Goal: Use online tool/utility: Utilize a website feature to perform a specific function

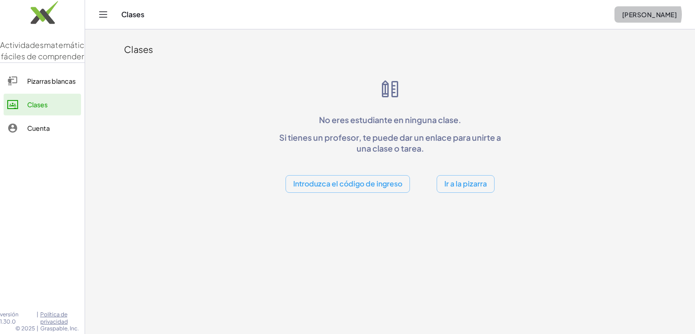
click at [350, 17] on font "[PERSON_NAME]" at bounding box center [649, 14] width 55 height 8
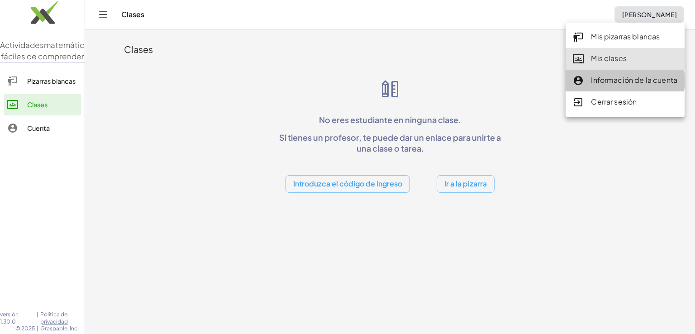
click at [350, 81] on font "Información de la cuenta" at bounding box center [634, 80] width 86 height 10
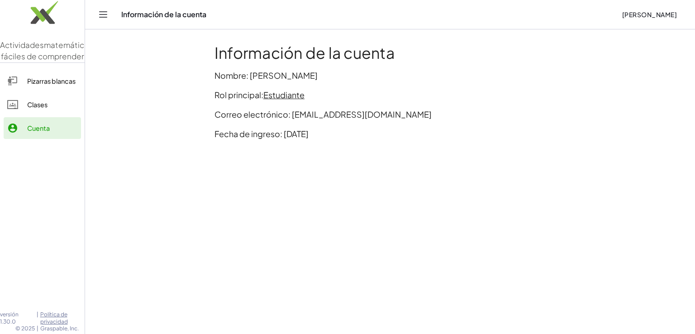
click at [286, 96] on font "Estudiante" at bounding box center [283, 95] width 41 height 10
click at [53, 85] on font "Pizarras blancas" at bounding box center [51, 81] width 48 height 8
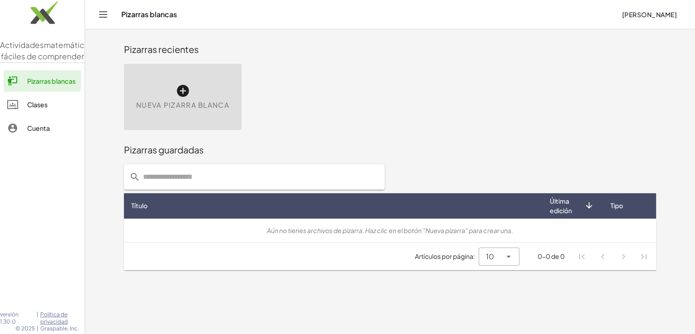
click at [181, 100] on span "Nueva pizarra blanca" at bounding box center [182, 105] width 93 height 10
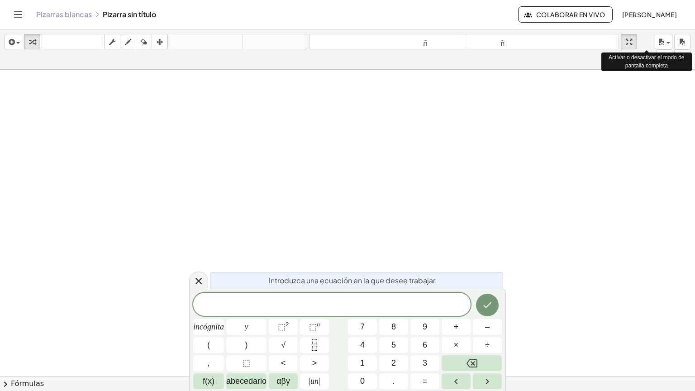
drag, startPoint x: 634, startPoint y: 43, endPoint x: 634, endPoint y: 82, distance: 39.4
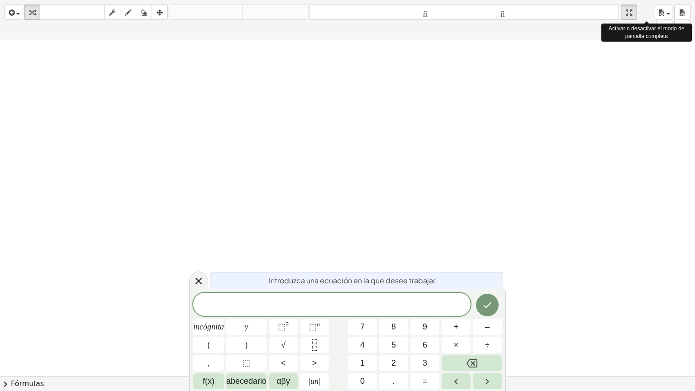
click at [350, 82] on div "insertar Seleccione uno: Expresión matemática Función Texto Vídeo de YouTube Gr…" at bounding box center [347, 195] width 695 height 391
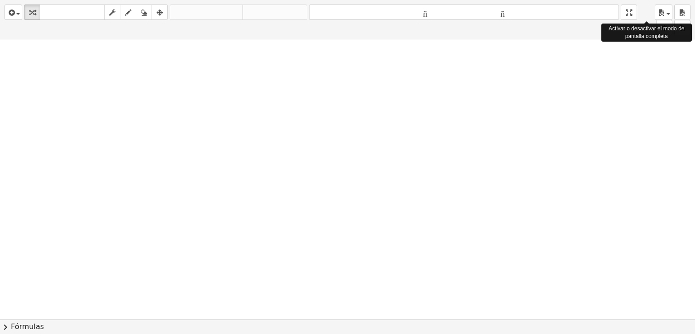
drag, startPoint x: 635, startPoint y: 12, endPoint x: 635, endPoint y: -27, distance: 39.4
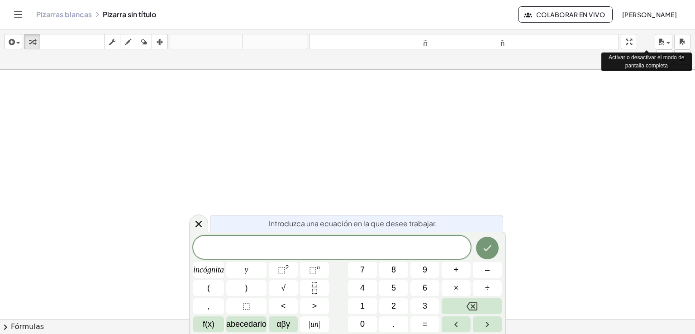
click at [350, 0] on html "Actividades matemáticas fáciles de comprender Pizarras blancas Clases Cuenta ve…" at bounding box center [347, 167] width 695 height 334
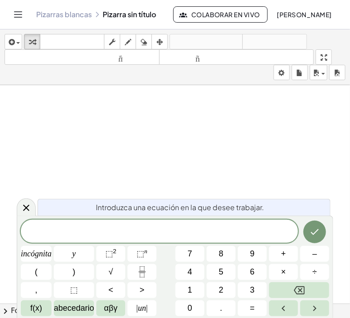
click at [17, 283] on div "Introduzca una ecuación en la que desee trabajar. incógnita y ⬚ 2 ⬚ n 7 8 9 + –…" at bounding box center [175, 266] width 317 height 102
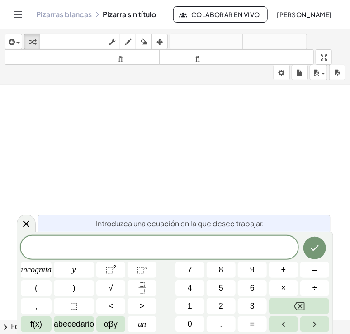
click at [5, 317] on span "chevron_right" at bounding box center [5, 327] width 11 height 11
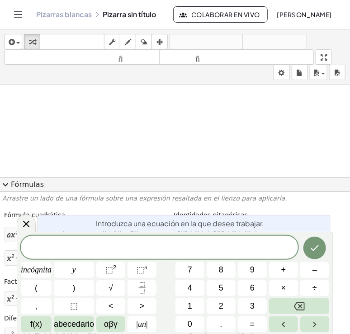
click at [4, 183] on span "expand_more" at bounding box center [5, 184] width 11 height 11
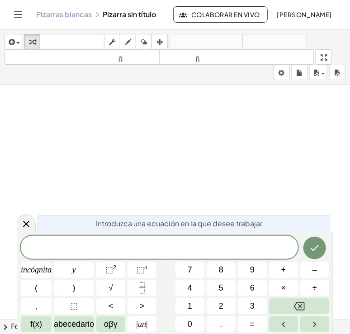
click at [17, 15] on icon "Cambiar navegación" at bounding box center [18, 14] width 11 height 11
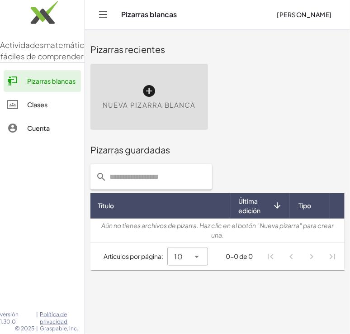
click at [133, 114] on div "Nueva pizarra blanca" at bounding box center [150, 97] width 118 height 66
